Goal: Task Accomplishment & Management: Manage account settings

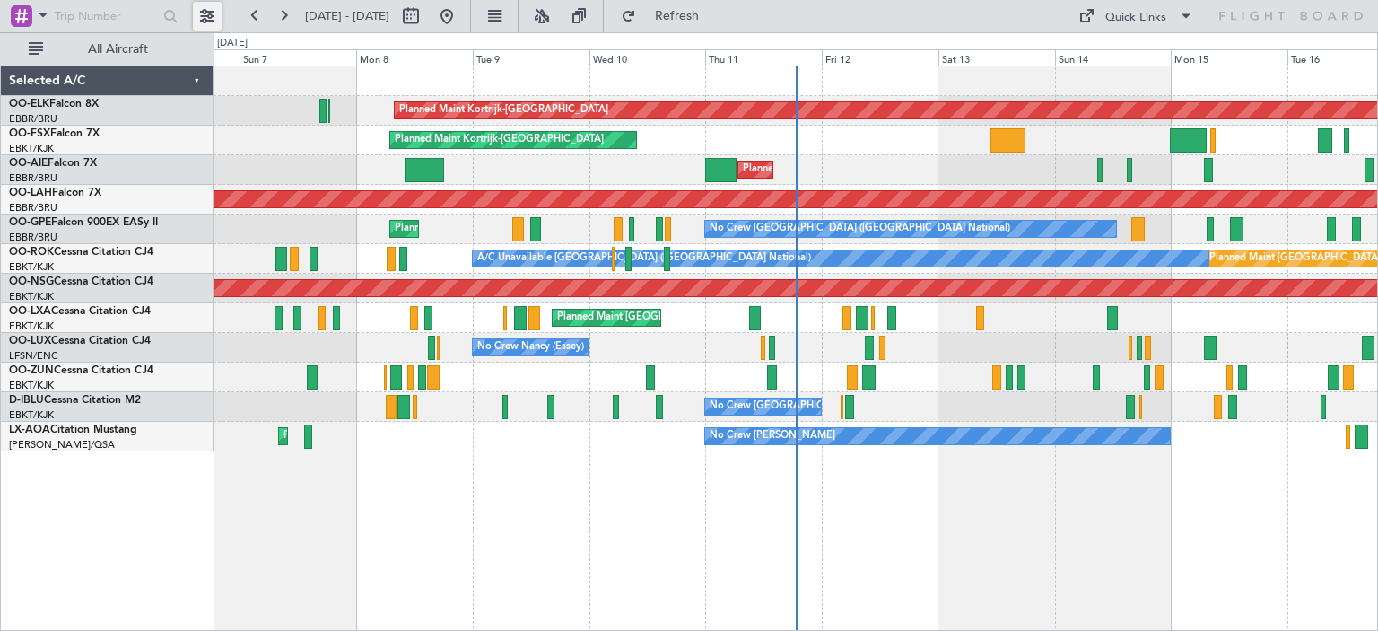
click at [214, 17] on button at bounding box center [207, 16] width 29 height 29
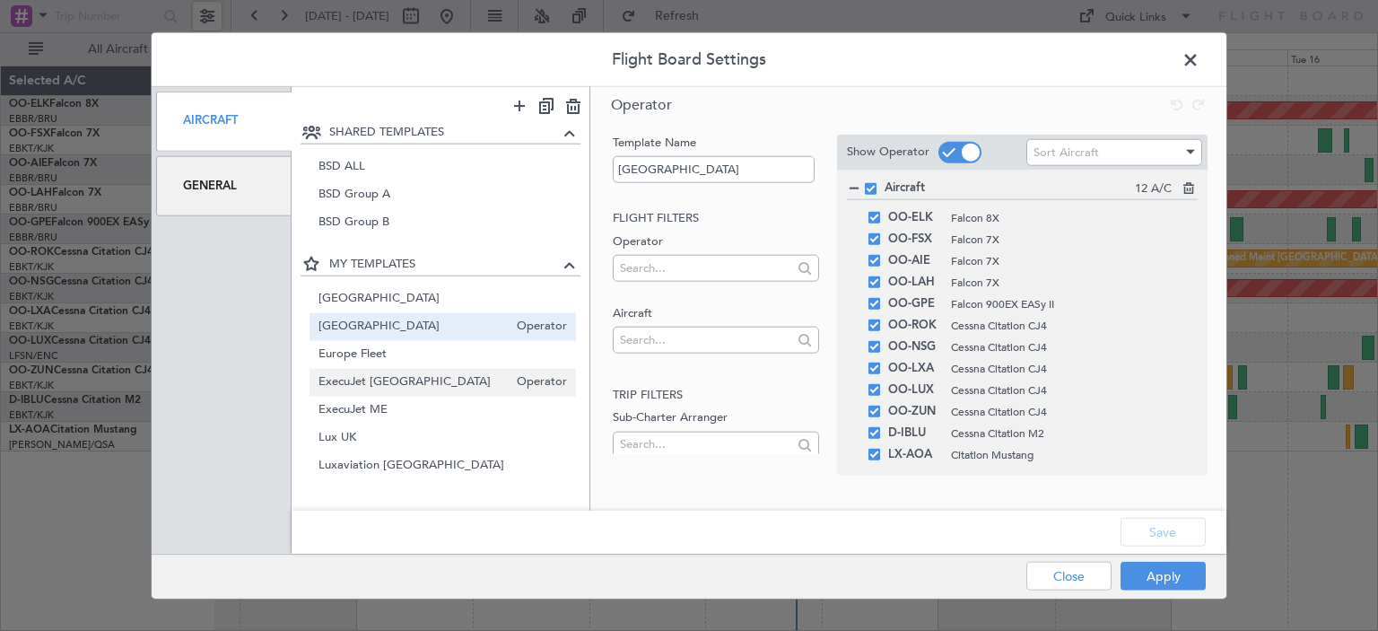
scroll to position [133, 0]
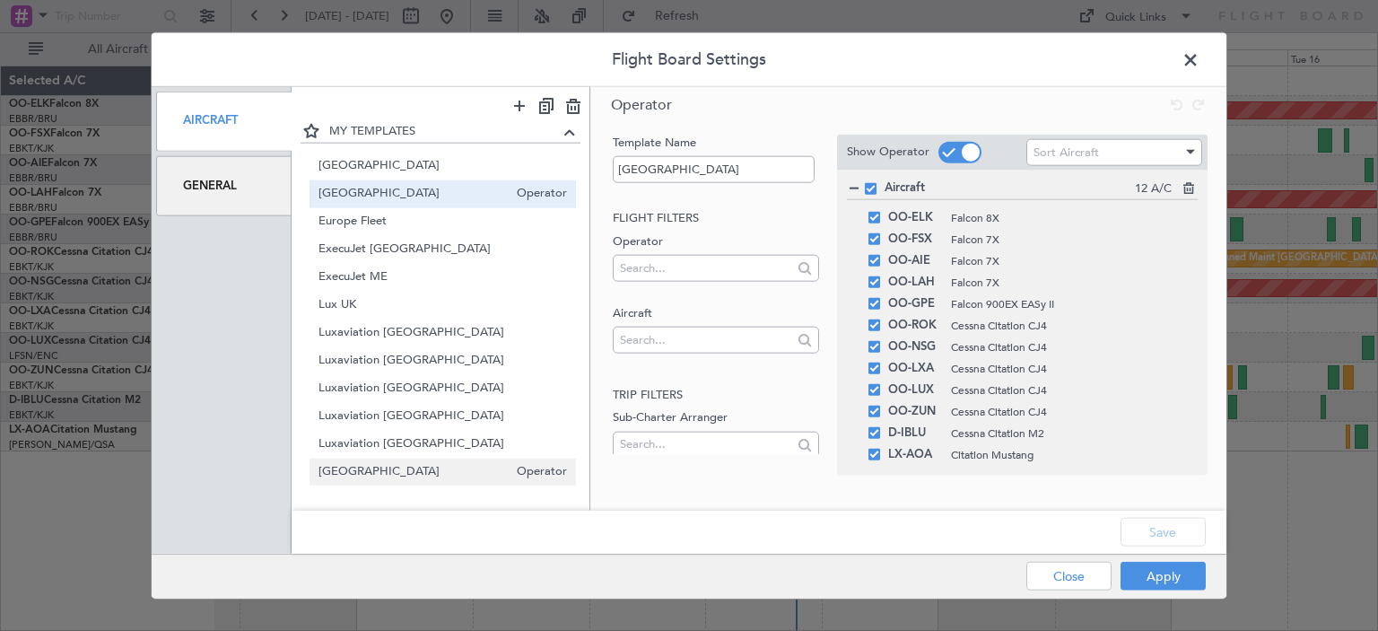
click at [389, 469] on span "[GEOGRAPHIC_DATA]" at bounding box center [414, 472] width 190 height 19
type input "[GEOGRAPHIC_DATA]"
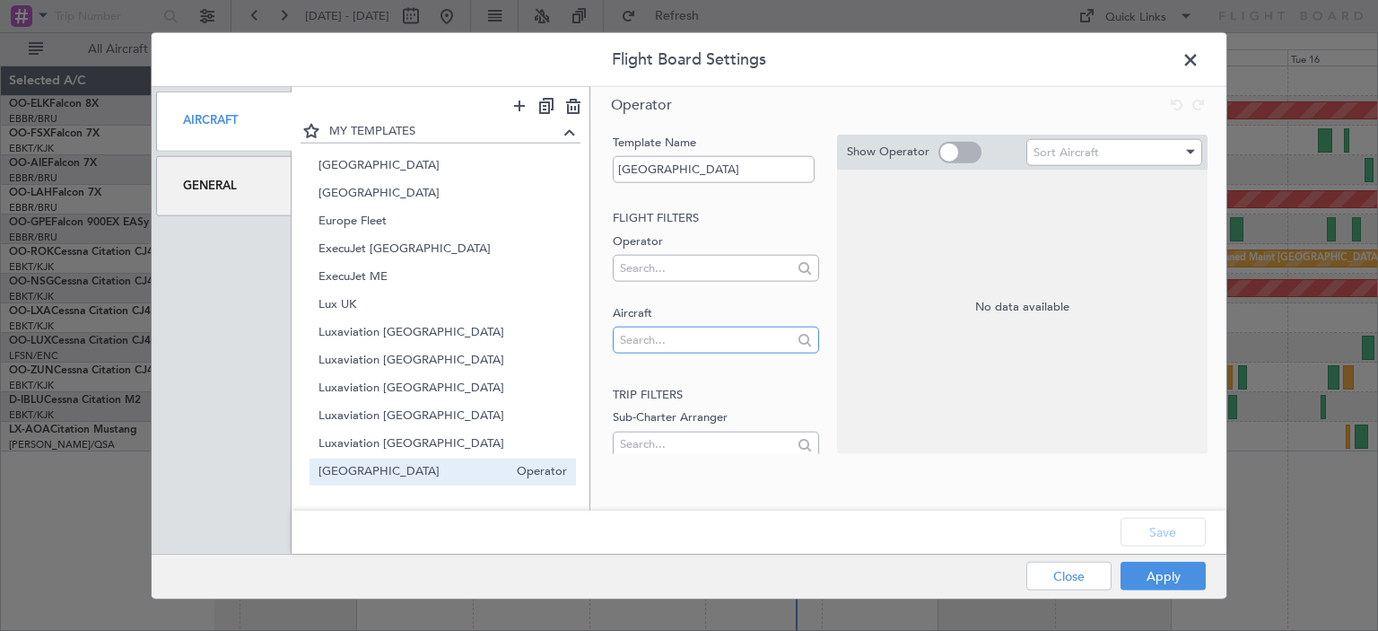
click at [664, 337] on input "text" at bounding box center [705, 339] width 171 height 27
type input "zs-dfi"
click at [953, 139] on div "Show Operator Sort Aircraft" at bounding box center [1022, 152] width 371 height 36
click at [958, 151] on span at bounding box center [960, 153] width 43 height 22
click at [0, 0] on input "checkbox" at bounding box center [0, 0] width 0 height 0
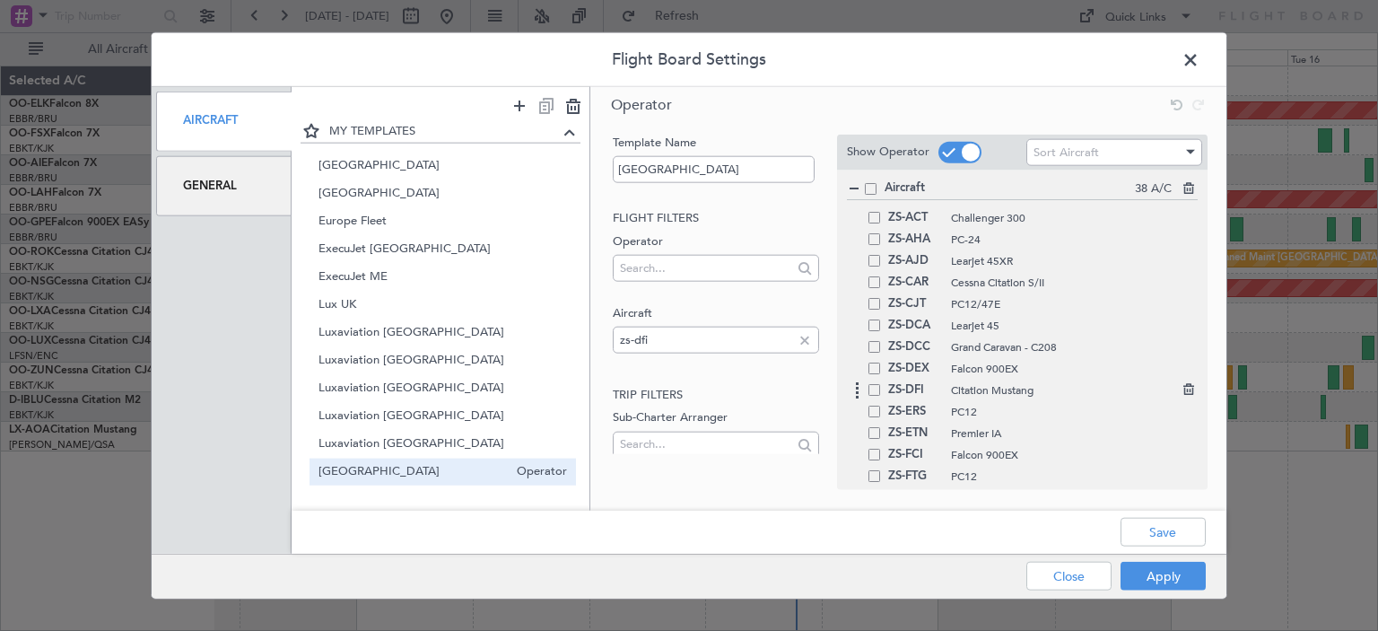
click at [875, 389] on span at bounding box center [875, 389] width 12 height 12
click at [881, 383] on input "checkbox" at bounding box center [881, 383] width 0 height 0
drag, startPoint x: 1166, startPoint y: 534, endPoint x: 1177, endPoint y: 541, distance: 13.7
click at [1167, 533] on button "Save" at bounding box center [1163, 532] width 85 height 29
click at [1164, 581] on button "Apply" at bounding box center [1163, 576] width 85 height 29
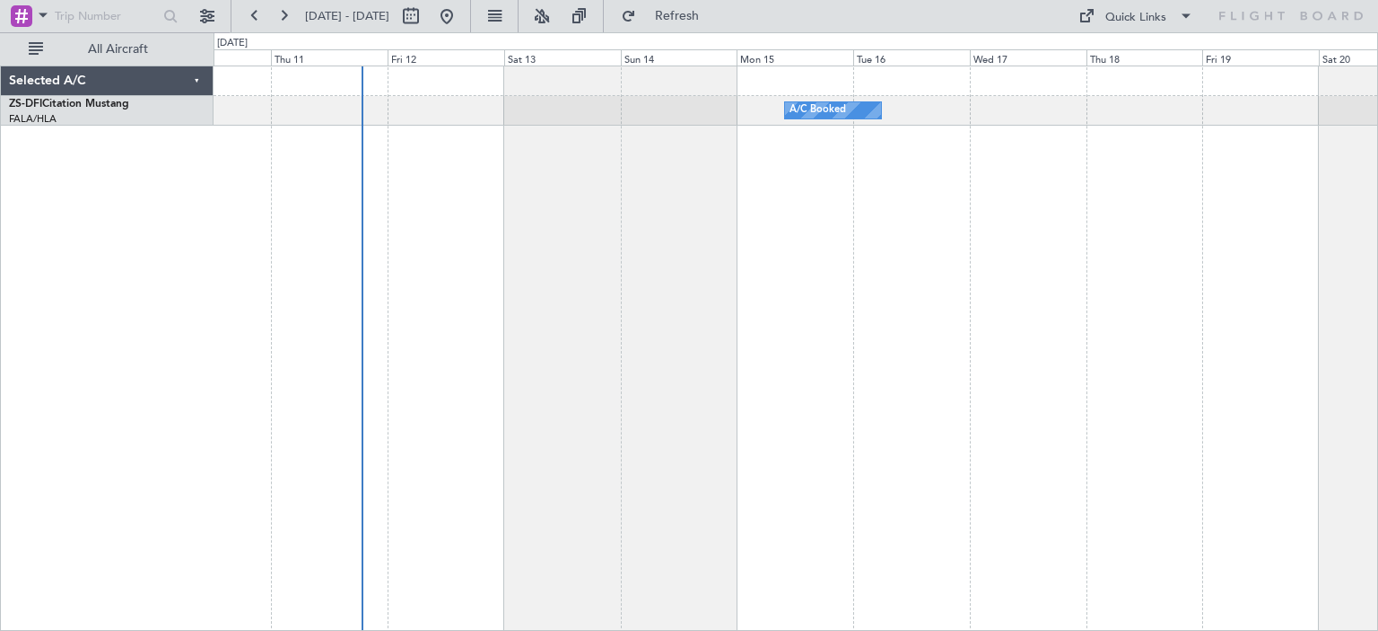
click at [547, 245] on div "A/C Booked" at bounding box center [796, 348] width 1165 height 565
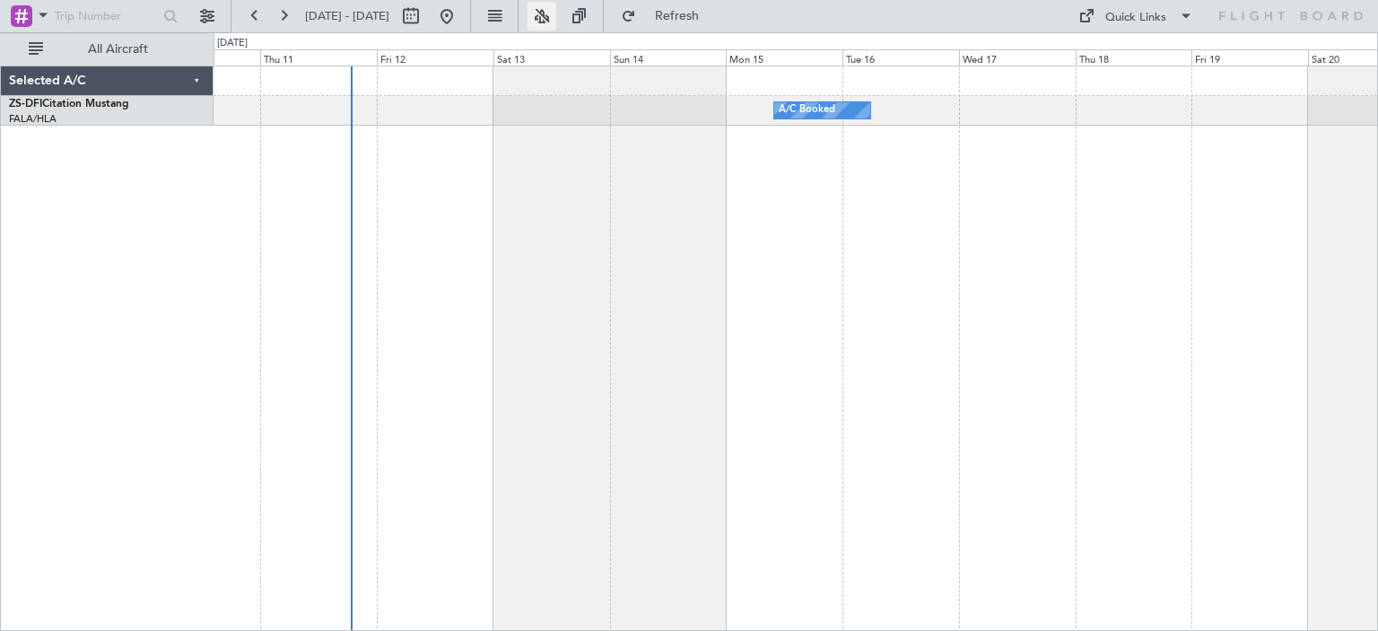
click at [556, 13] on button at bounding box center [542, 16] width 29 height 29
